Goal: Information Seeking & Learning: Learn about a topic

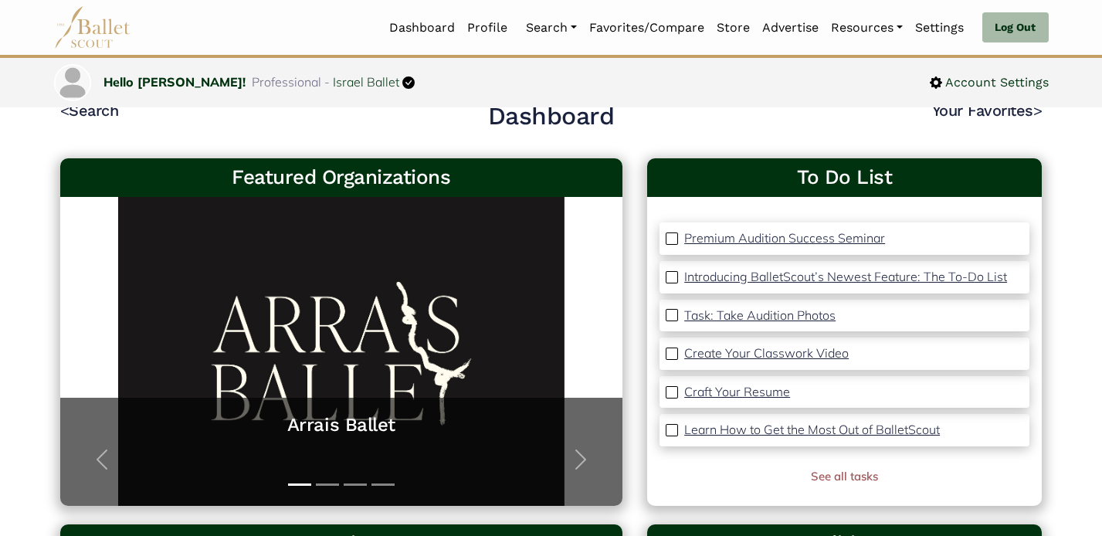
scroll to position [49, 0]
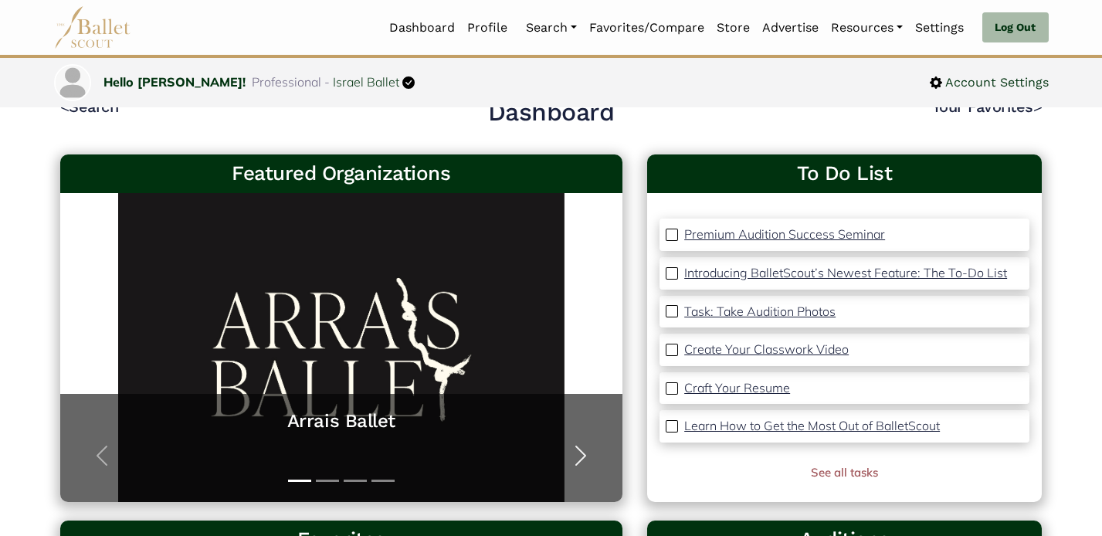
click at [584, 454] on span "button" at bounding box center [581, 455] width 25 height 25
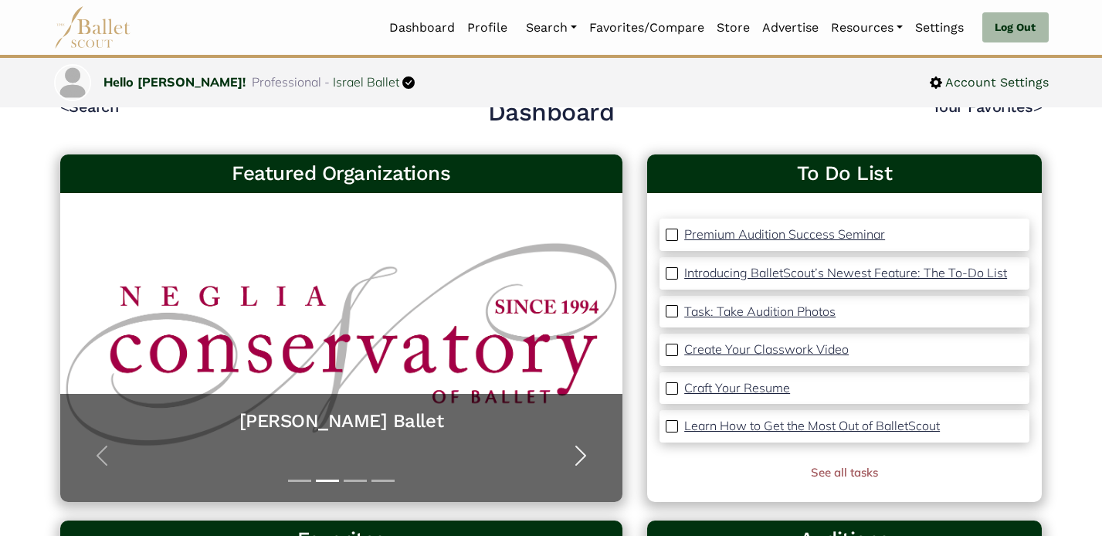
click at [584, 454] on span "button" at bounding box center [581, 455] width 25 height 25
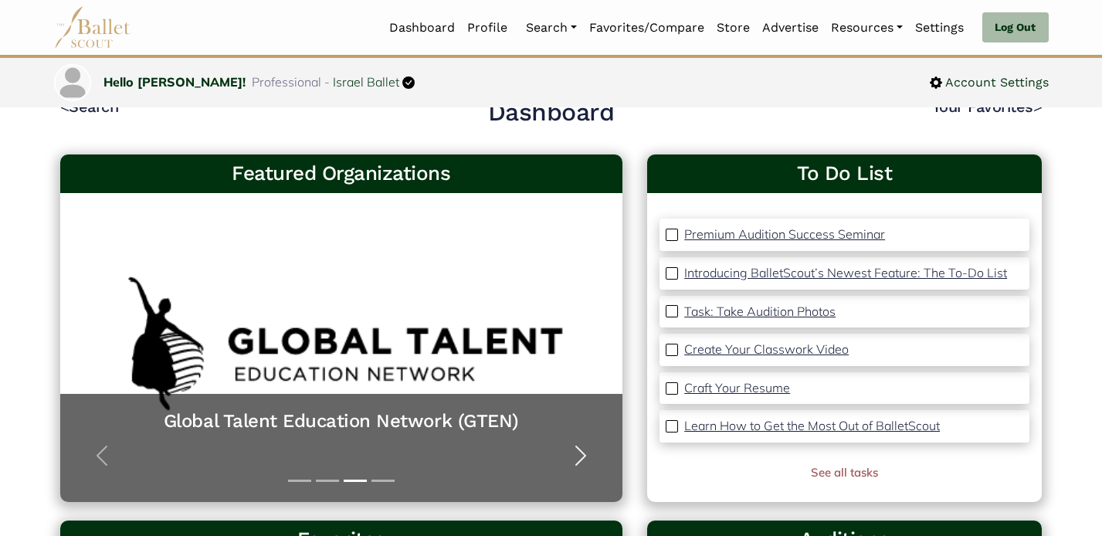
click at [584, 454] on span "button" at bounding box center [581, 455] width 25 height 25
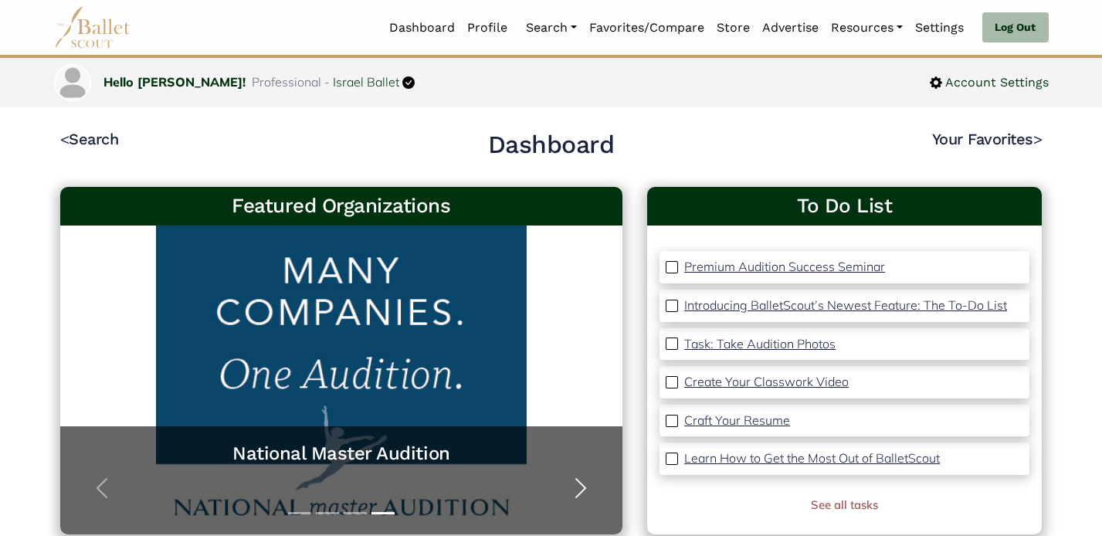
scroll to position [0, 0]
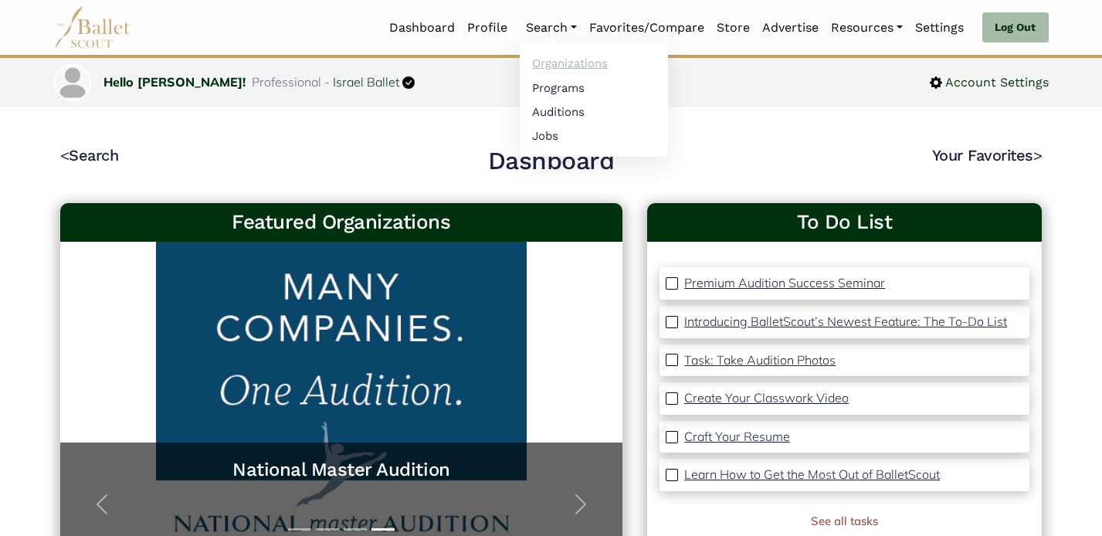
click at [555, 68] on link "Organizations" at bounding box center [594, 64] width 148 height 24
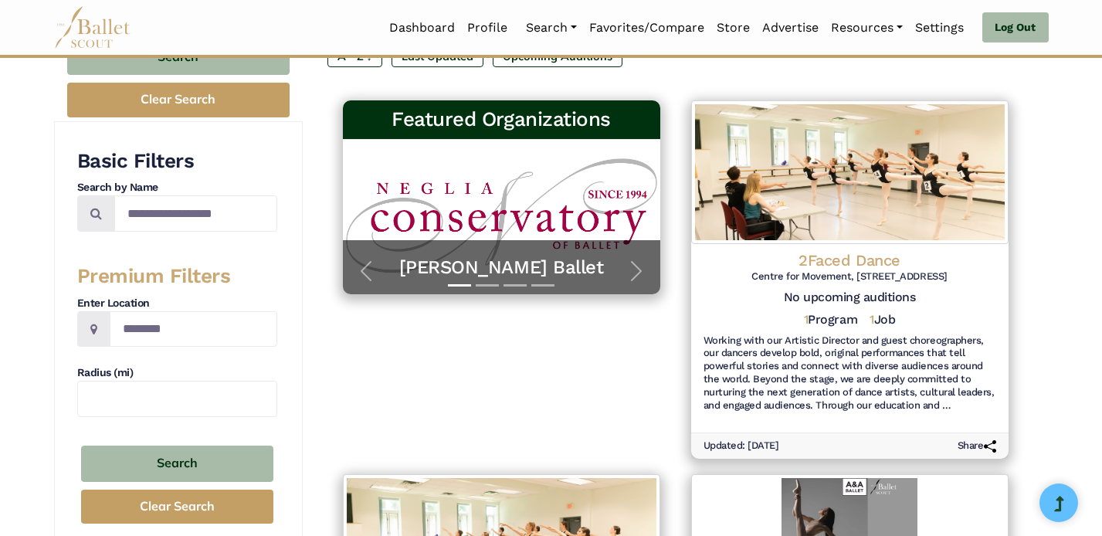
scroll to position [198, 0]
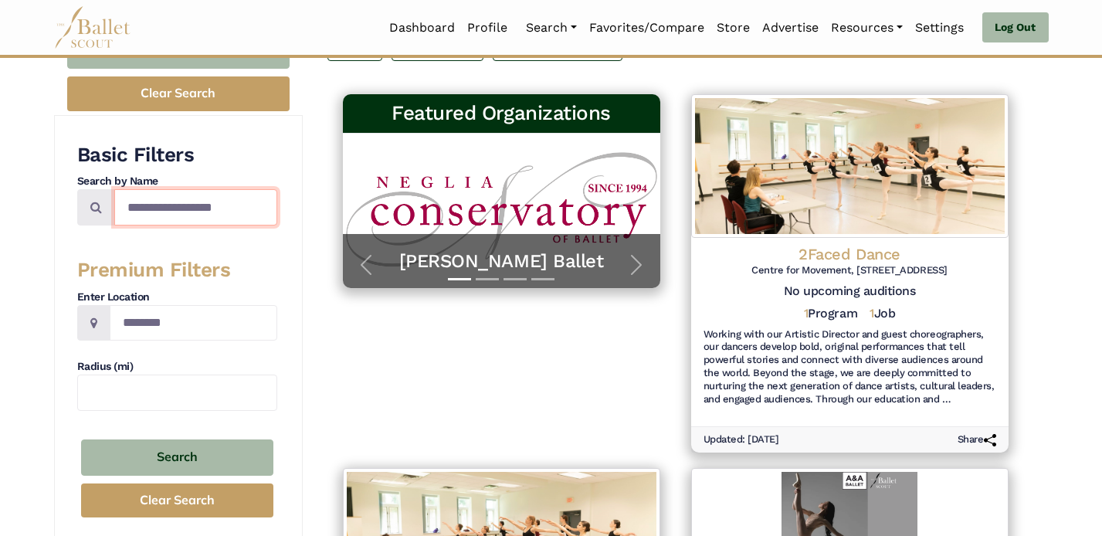
click at [229, 206] on input "Search by names..." at bounding box center [195, 207] width 163 height 36
type input "**********"
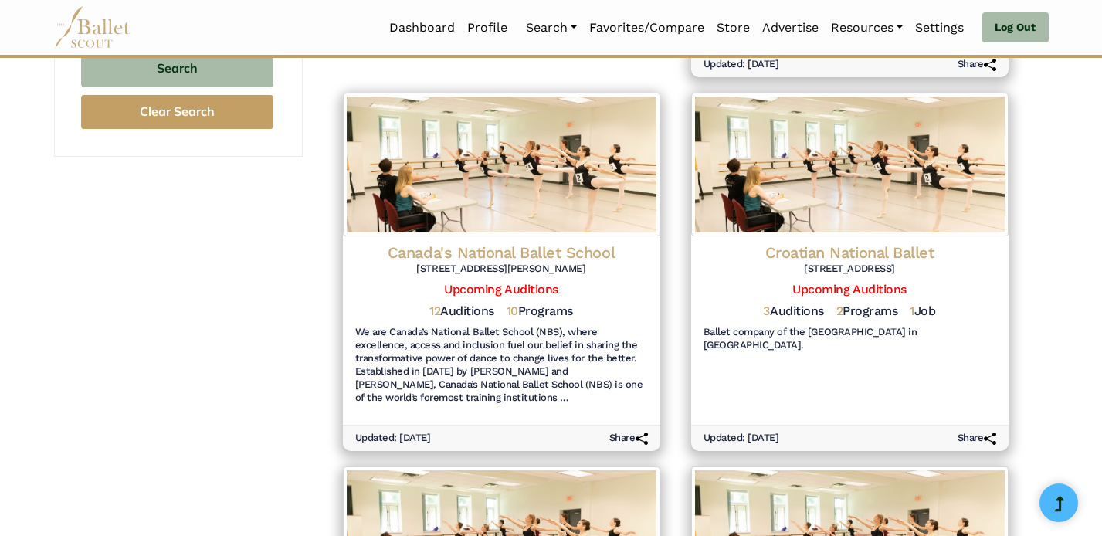
scroll to position [605, 0]
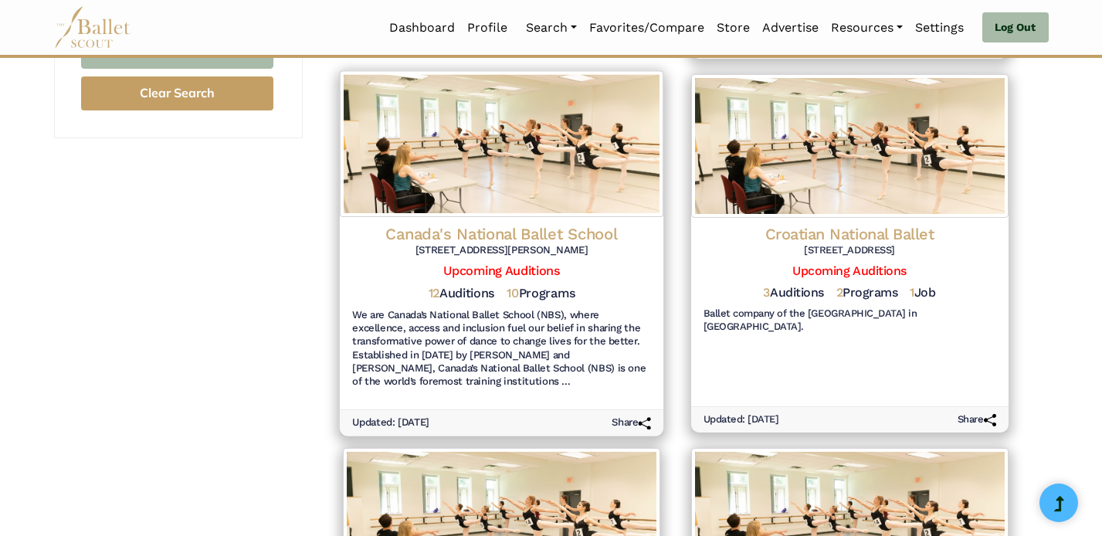
click at [535, 223] on h4 "Canada's National Ballet School" at bounding box center [501, 233] width 299 height 21
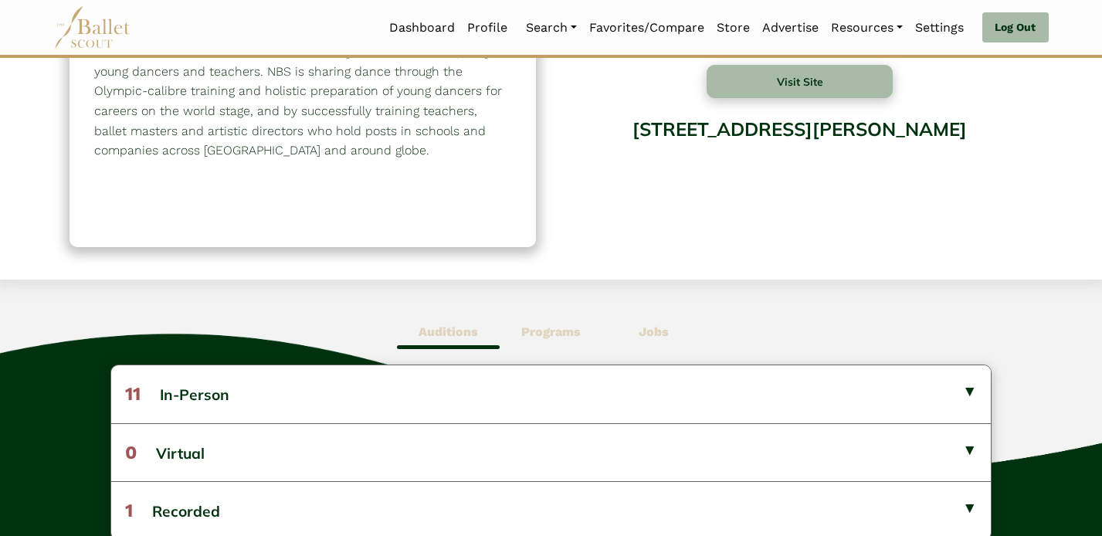
scroll to position [197, 0]
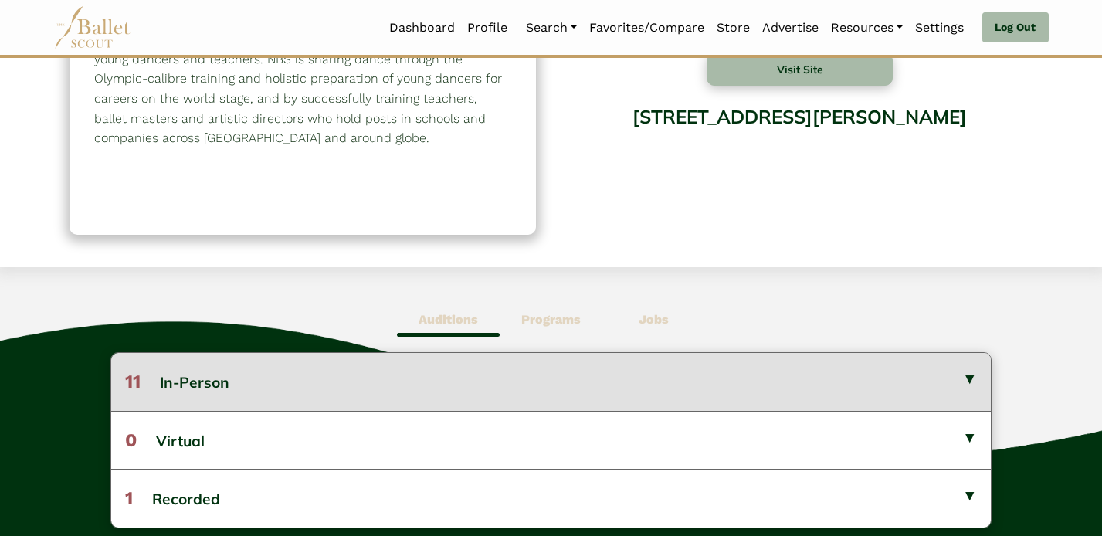
click at [971, 375] on button "11 In-Person" at bounding box center [551, 381] width 881 height 57
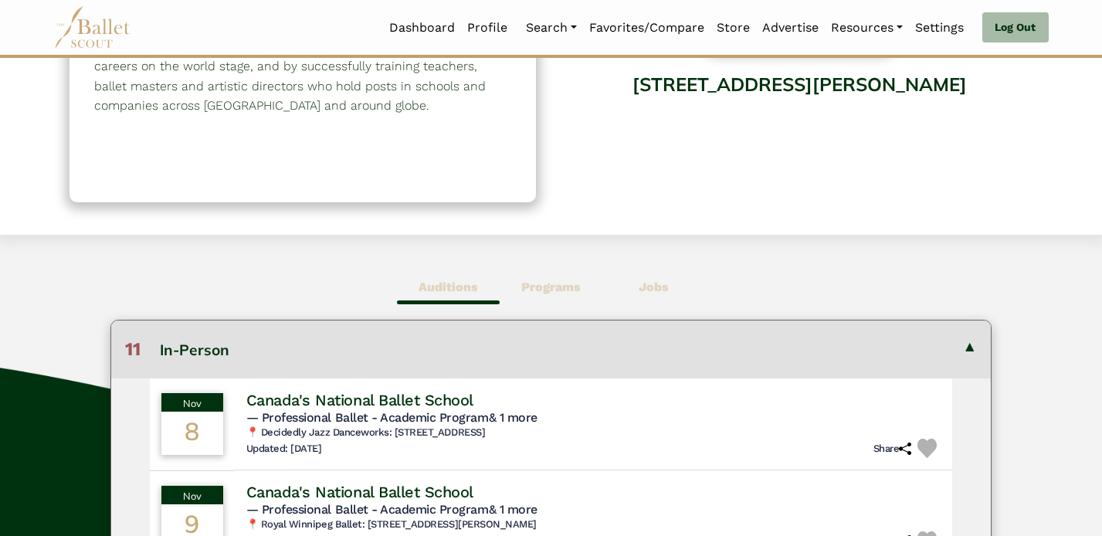
scroll to position [0, 0]
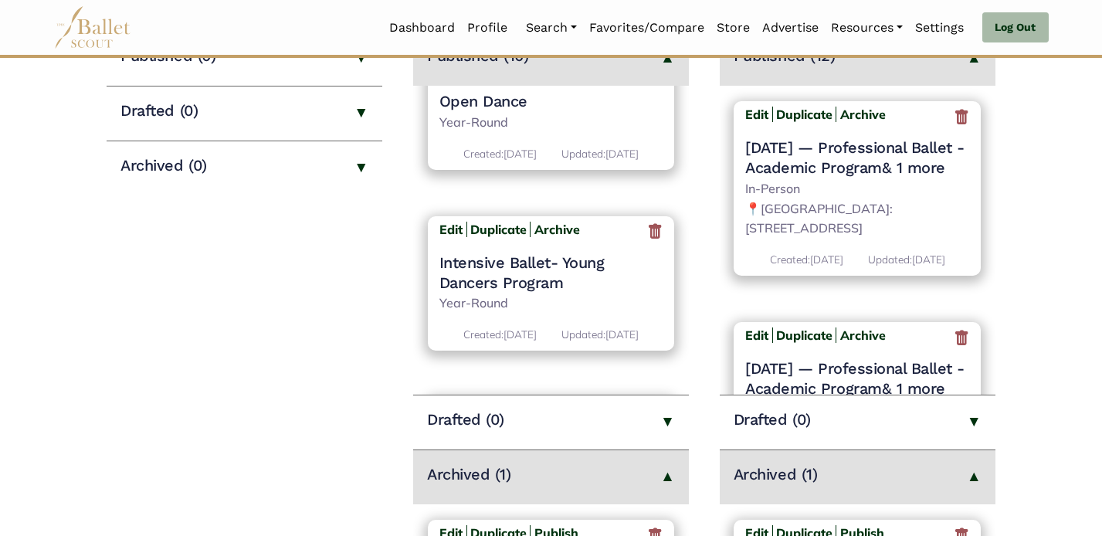
scroll to position [895, 0]
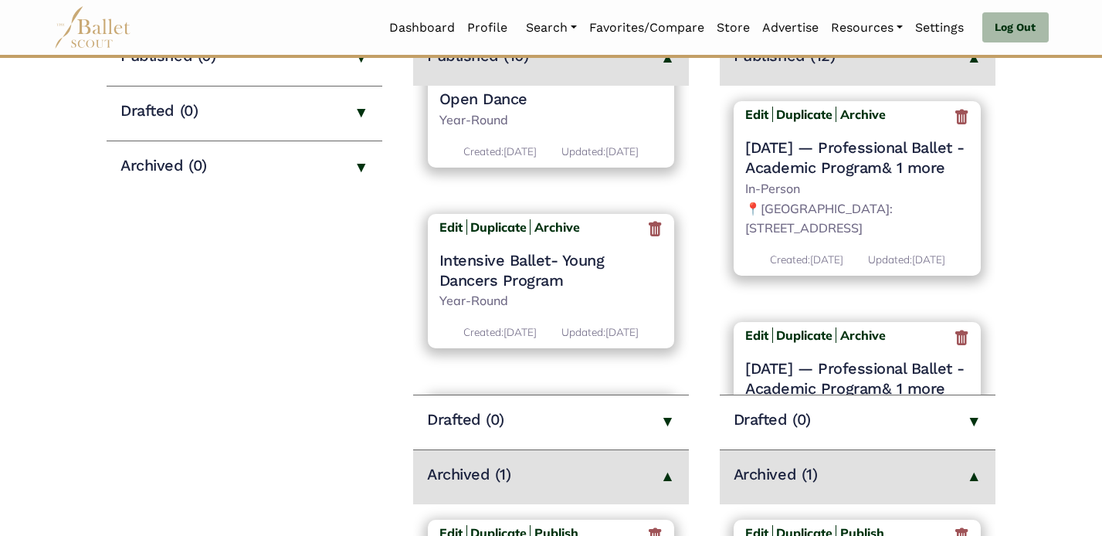
click at [459, 109] on h4 "Open Dance" at bounding box center [552, 99] width 224 height 20
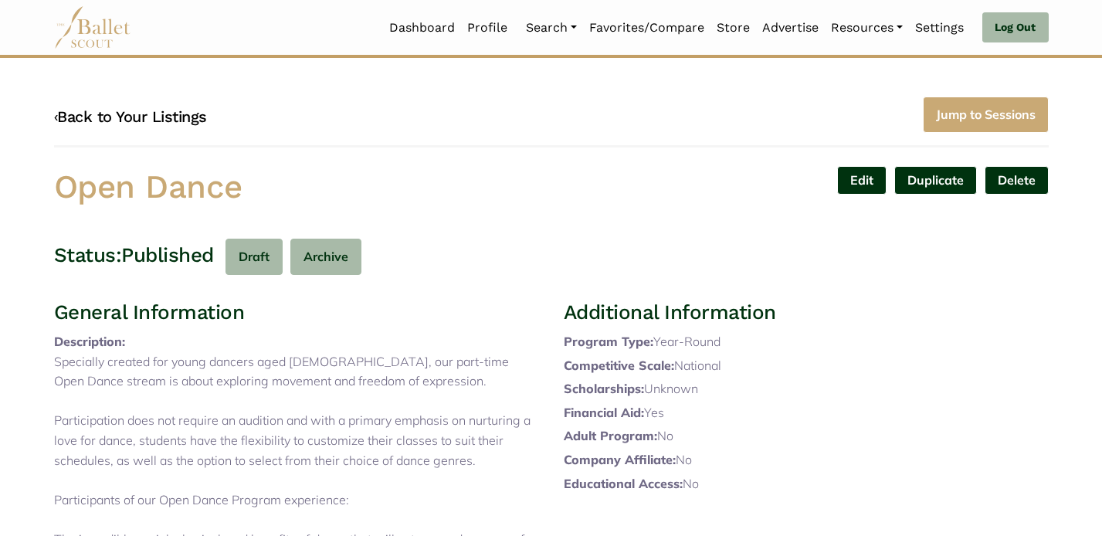
click at [87, 110] on link "‹ Back to Your Listings" at bounding box center [130, 116] width 153 height 19
